Goal: Transaction & Acquisition: Purchase product/service

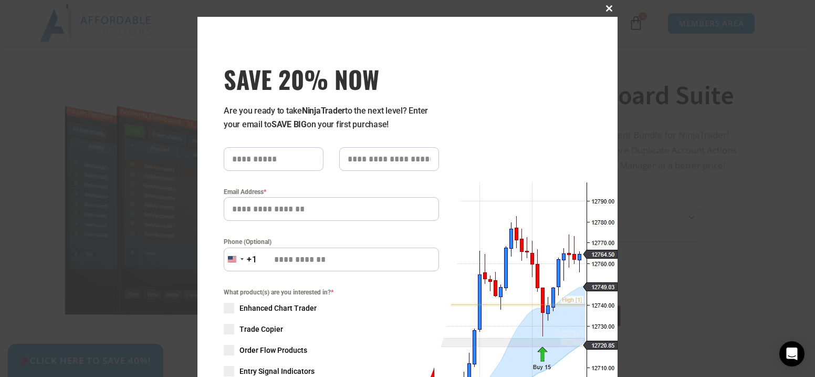
click at [603, 8] on span at bounding box center [609, 8] width 17 height 6
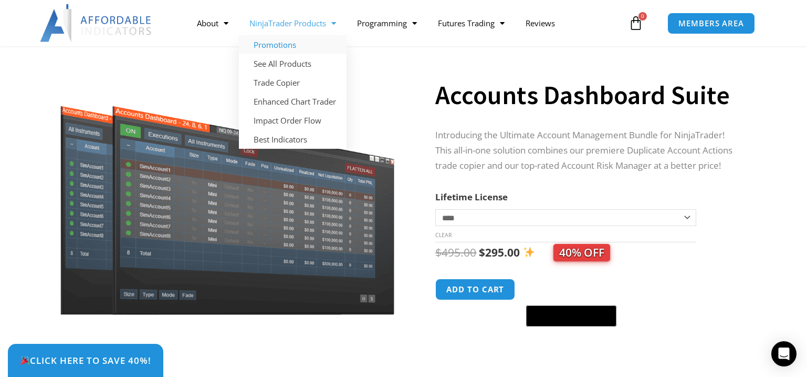
click at [267, 44] on link "Promotions" at bounding box center [293, 44] width 108 height 19
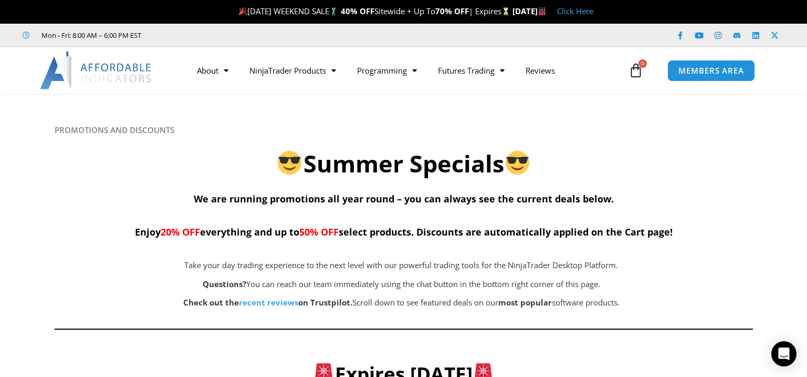
click at [594, 11] on link "Click Here" at bounding box center [575, 11] width 36 height 11
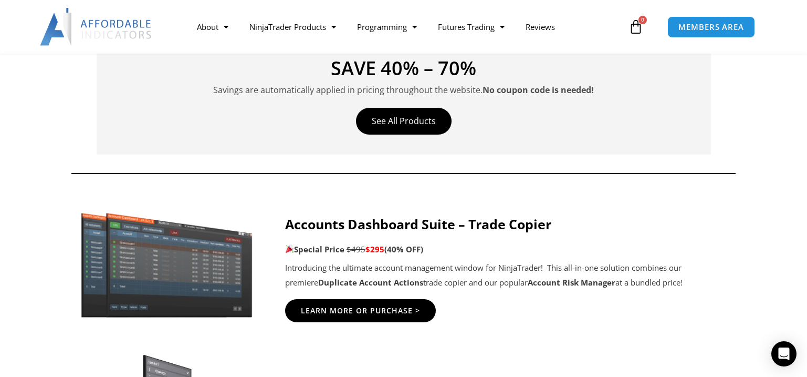
scroll to position [420, 0]
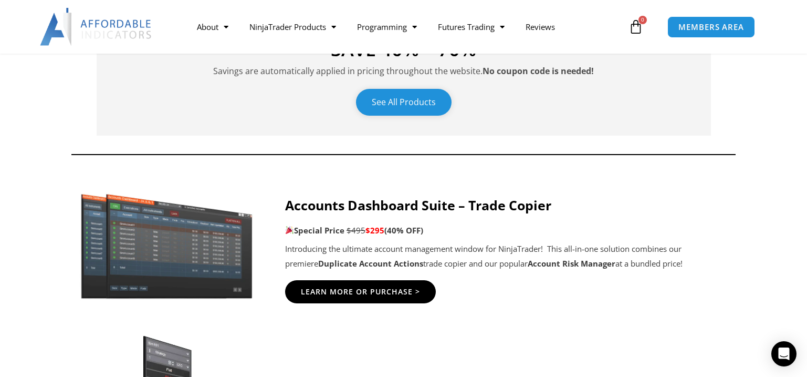
click at [394, 101] on link "See All Products" at bounding box center [404, 102] width 96 height 27
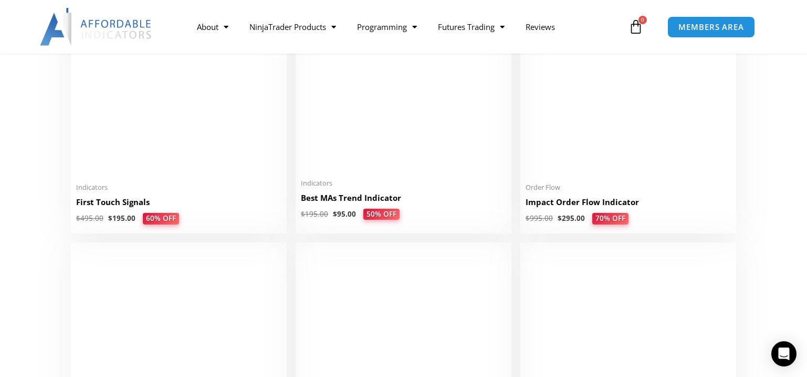
scroll to position [1720, 0]
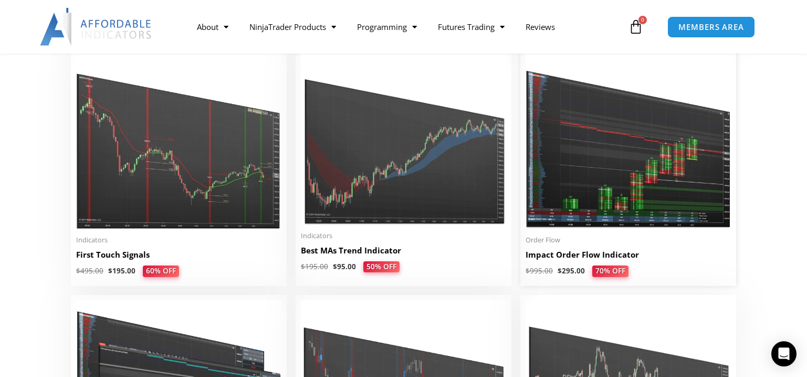
click at [564, 256] on h2 "Impact Order Flow Indicator" at bounding box center [628, 254] width 205 height 11
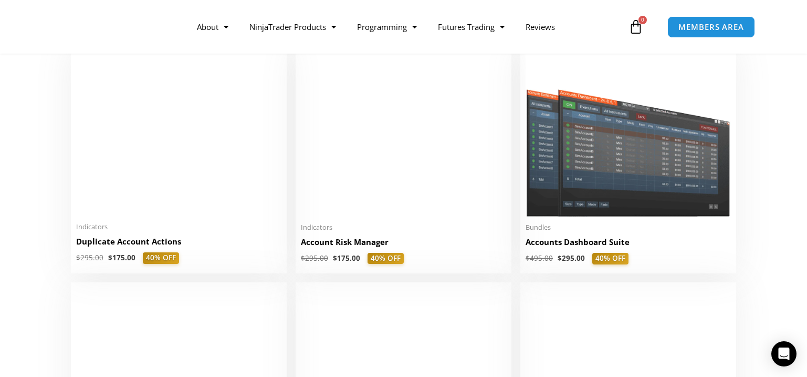
scroll to position [263, 0]
